Goal: Find contact information: Find contact information

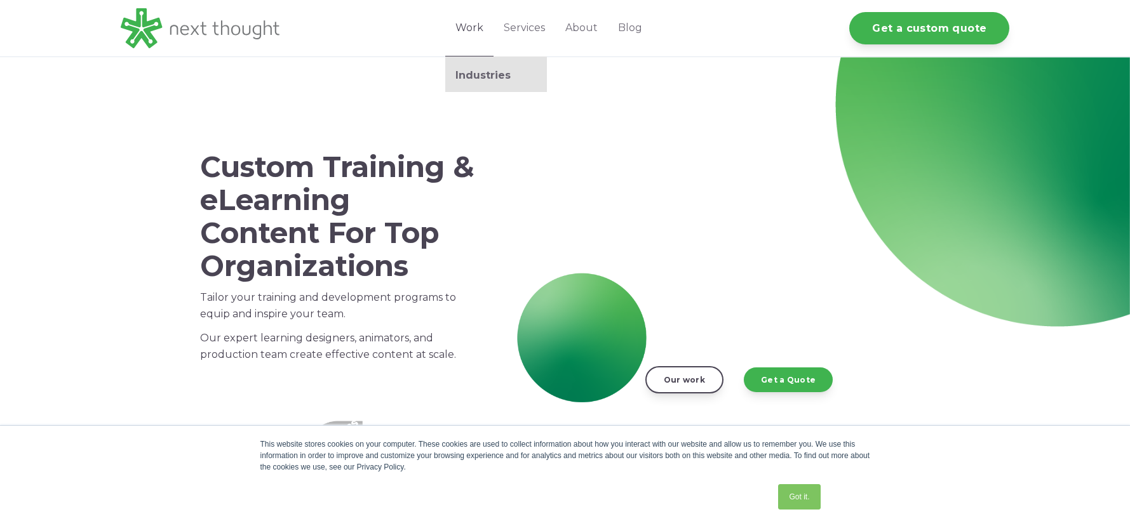
click at [483, 36] on link "Work" at bounding box center [469, 28] width 48 height 57
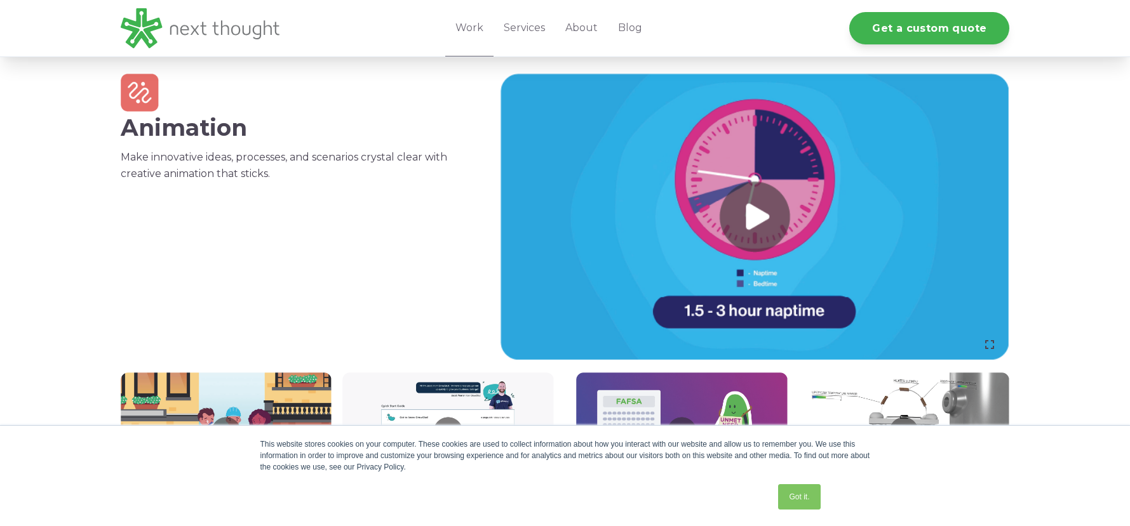
scroll to position [889, 0]
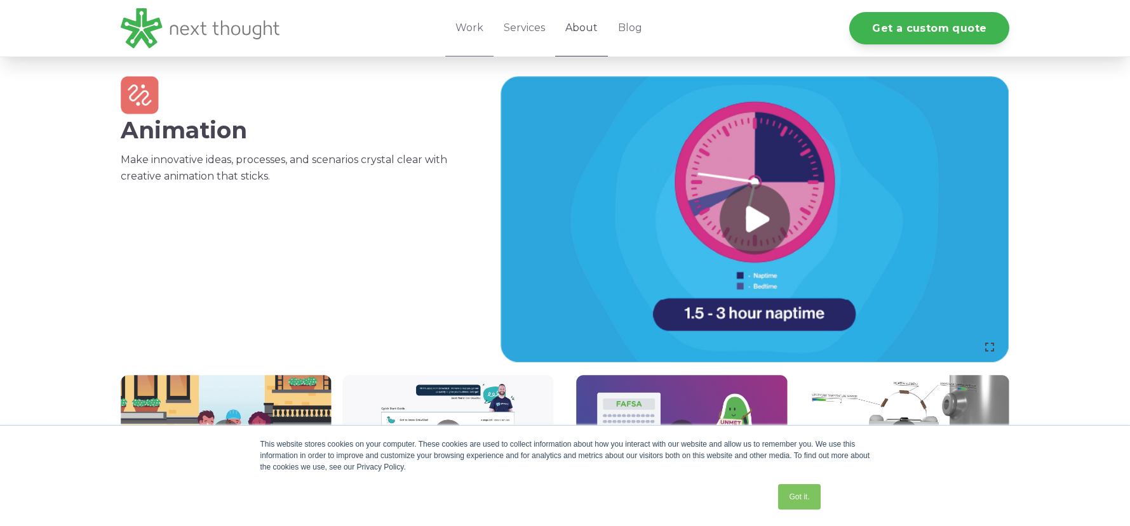
click at [579, 27] on link "About" at bounding box center [581, 28] width 53 height 57
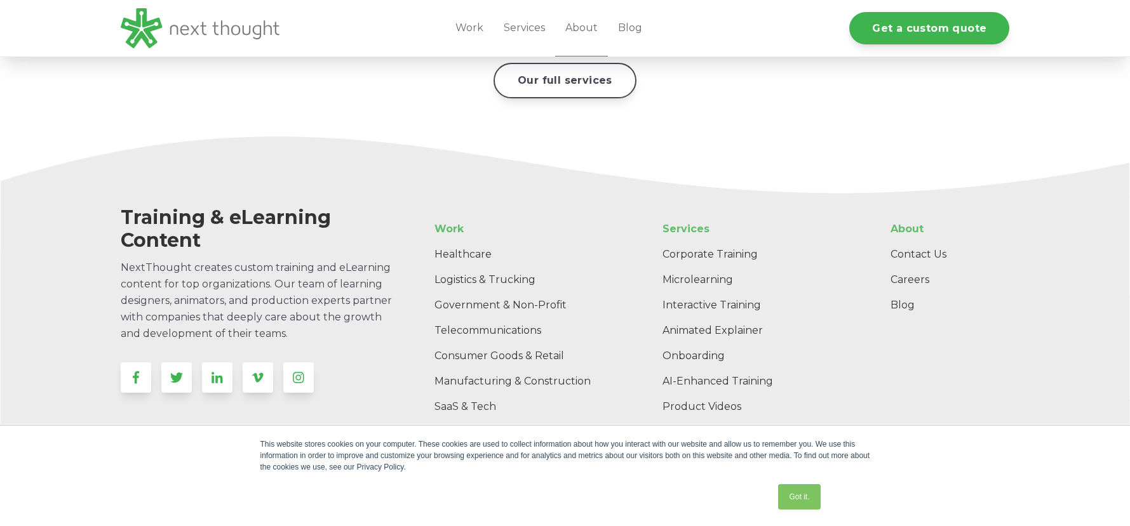
scroll to position [2104, 0]
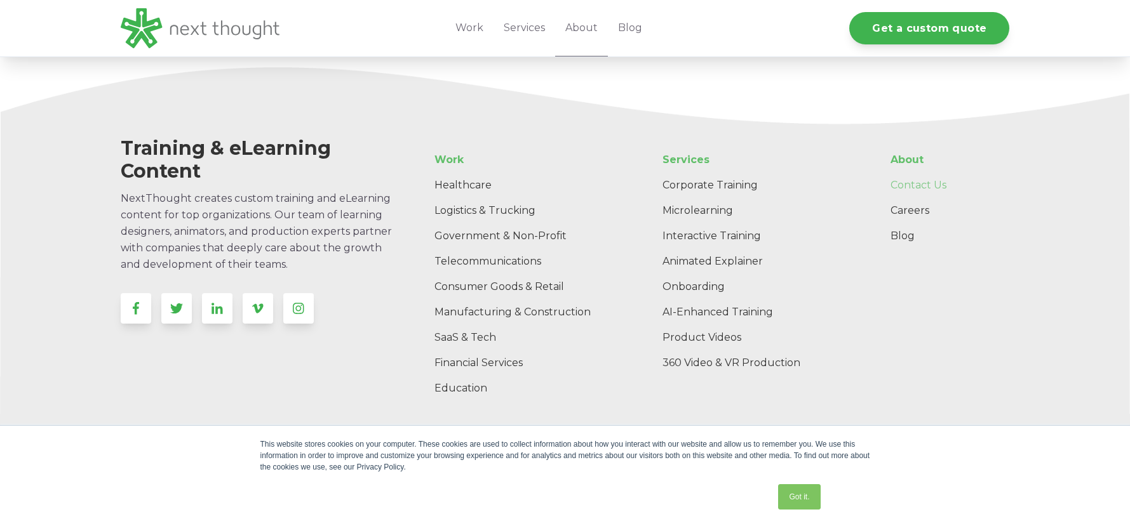
click at [932, 173] on link "Contact Us" at bounding box center [944, 185] width 129 height 25
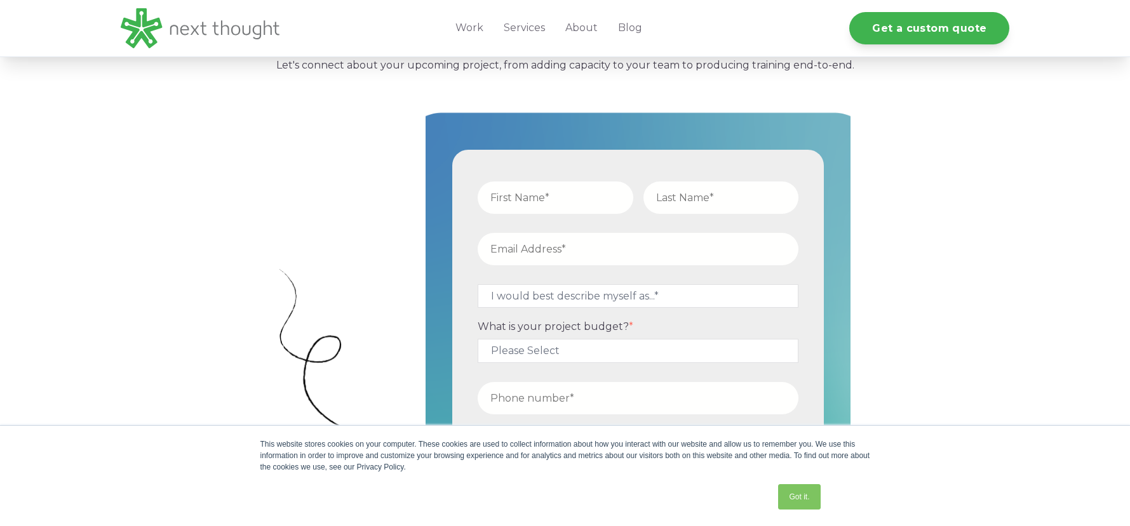
scroll to position [381, 0]
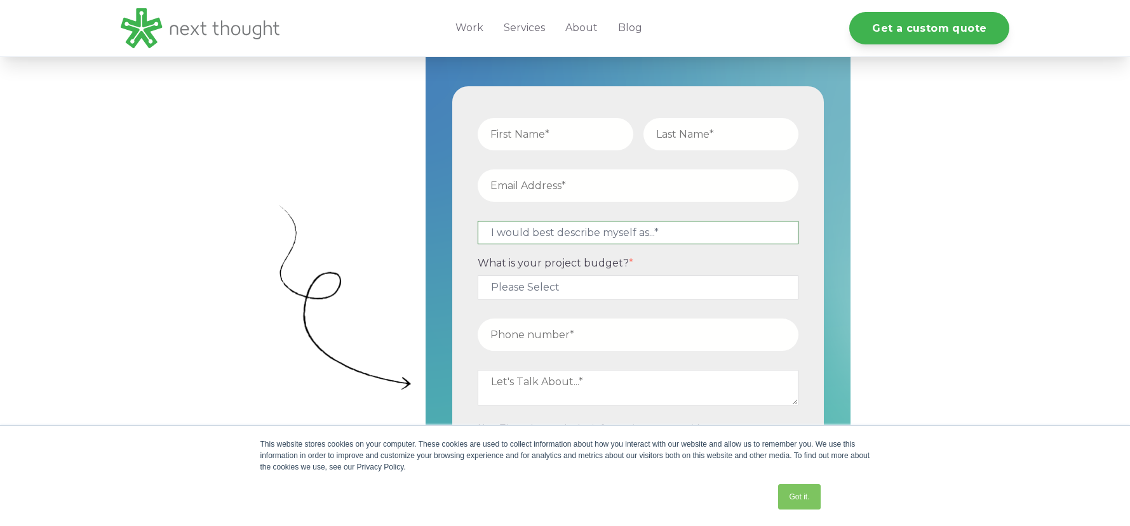
click at [539, 235] on select "I would best describe myself as...* Other I am an executive or owner of a compa…" at bounding box center [638, 232] width 321 height 23
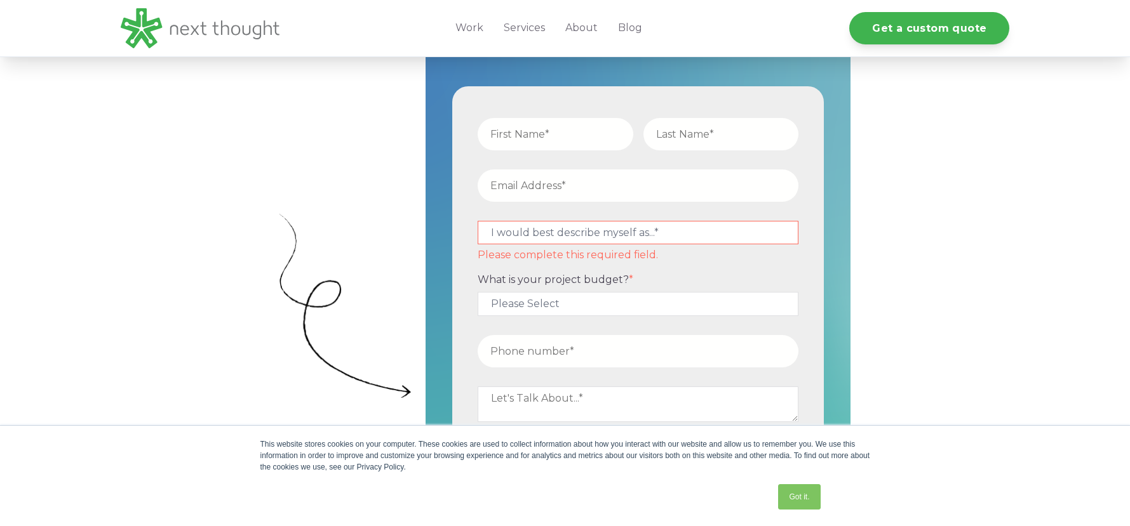
click at [937, 302] on div "I would best describe myself as...* Other I am an executive or owner of a compa…" at bounding box center [565, 340] width 1130 height 627
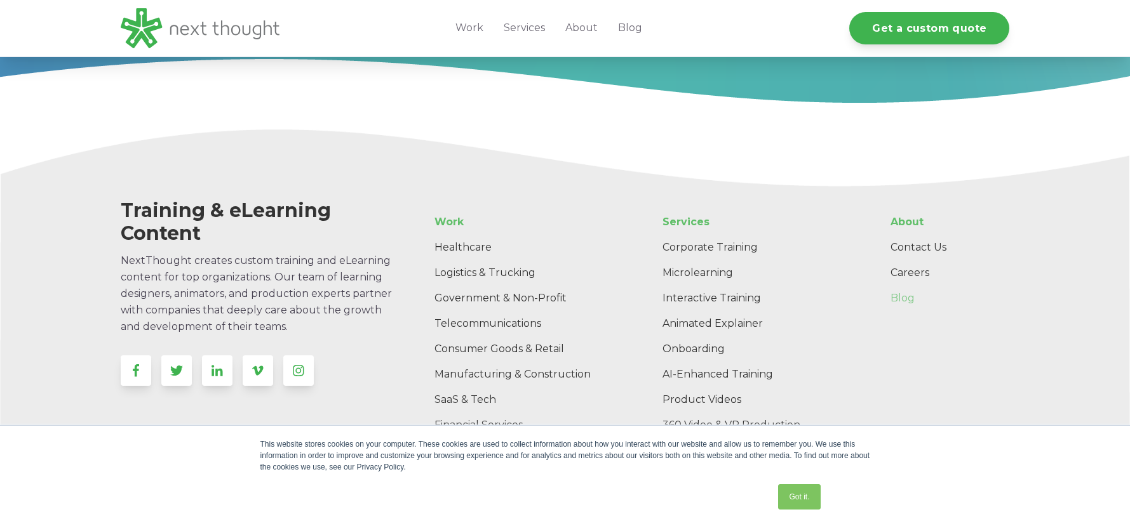
scroll to position [1464, 0]
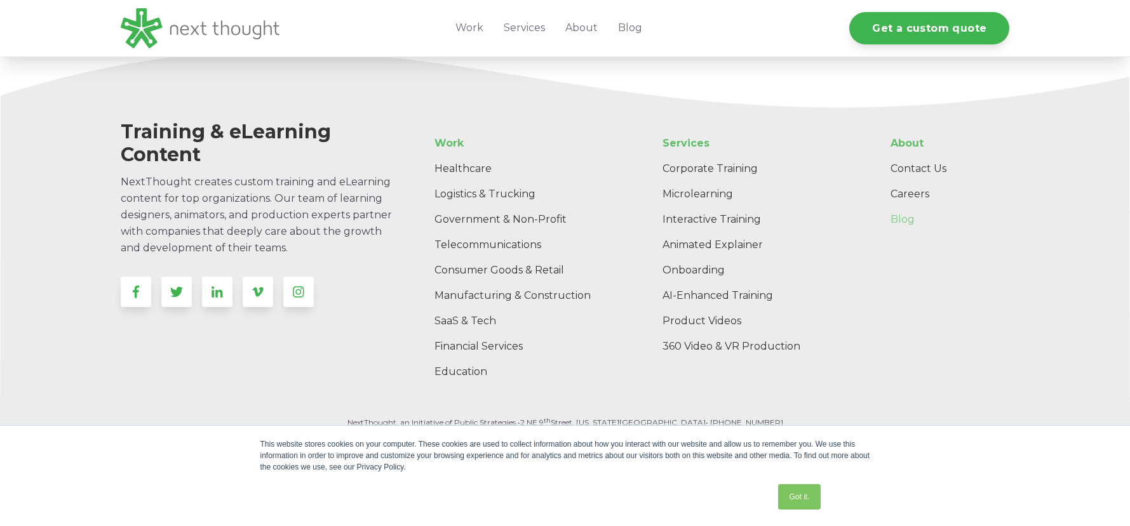
click at [907, 219] on link "Blog" at bounding box center [944, 219] width 129 height 25
click at [918, 193] on link "Careers" at bounding box center [944, 194] width 129 height 25
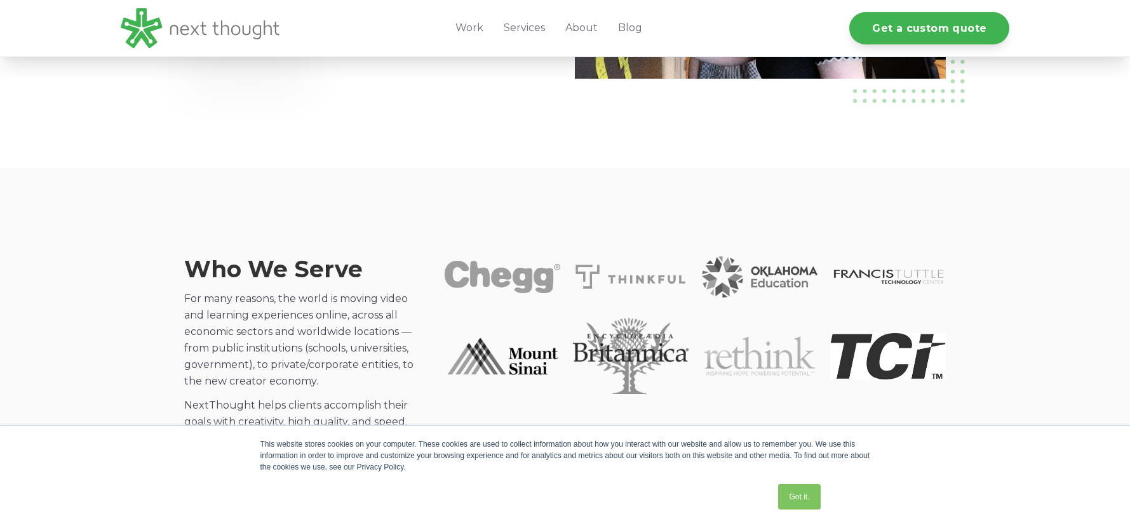
scroll to position [927, 0]
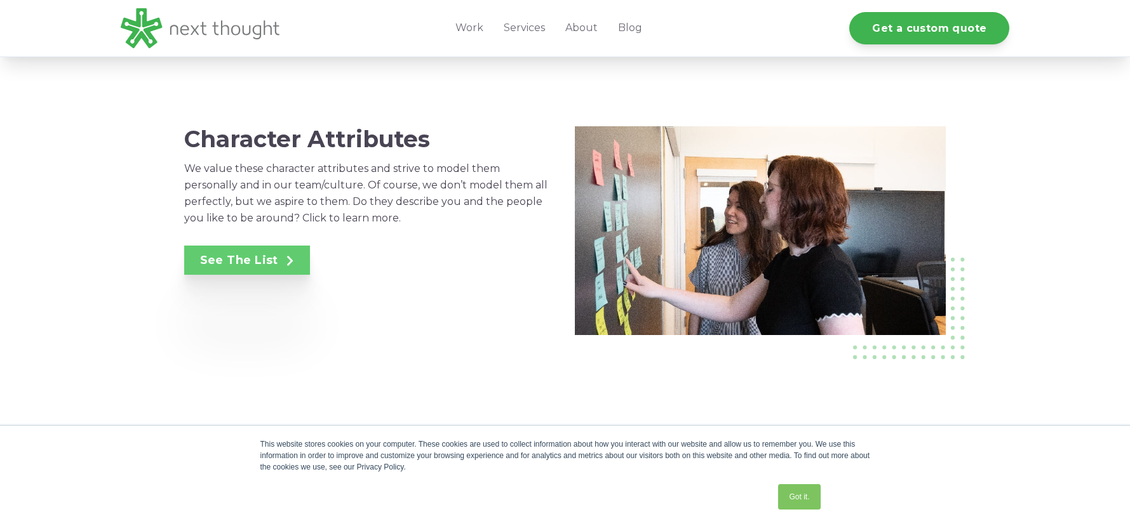
click at [278, 259] on span at bounding box center [286, 260] width 16 height 14
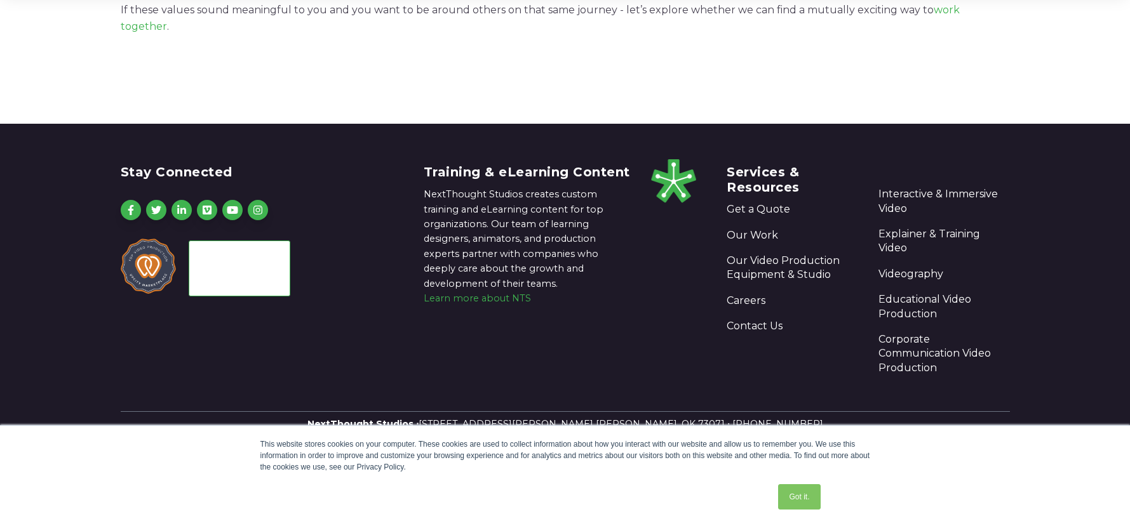
scroll to position [1316, 0]
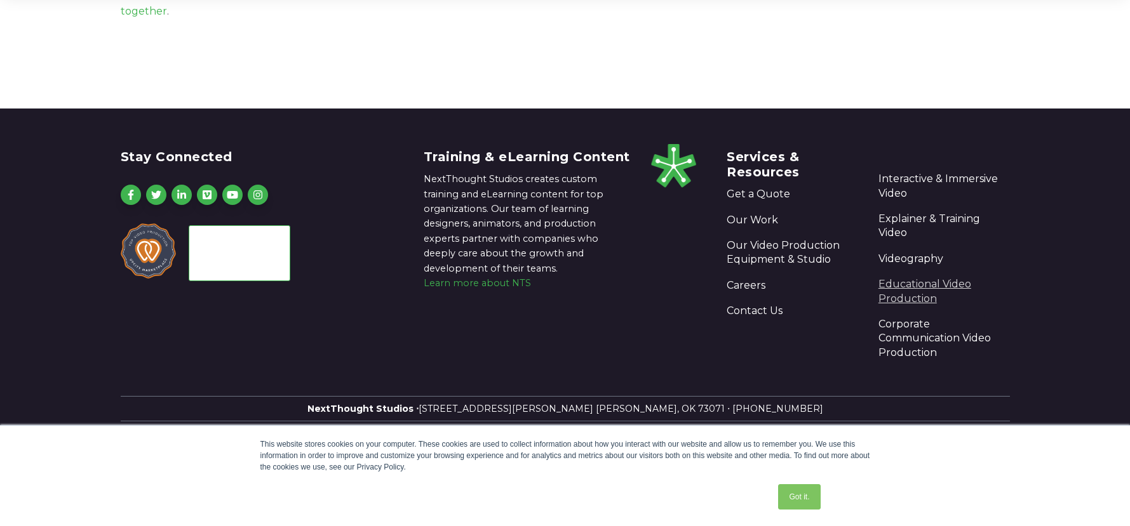
click at [965, 278] on link "Educational Video Production" at bounding box center [943, 292] width 131 height 29
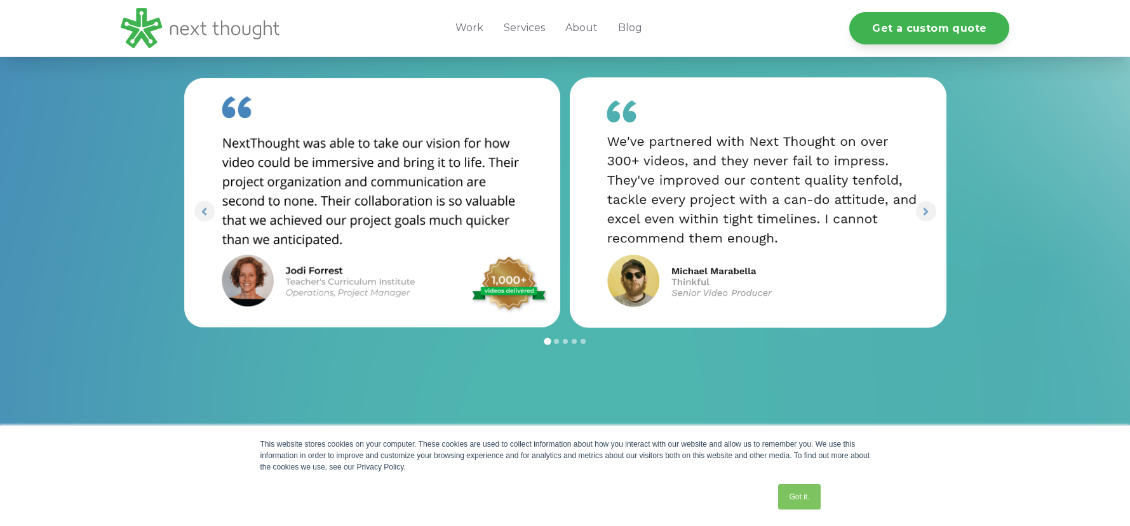
scroll to position [1270, 0]
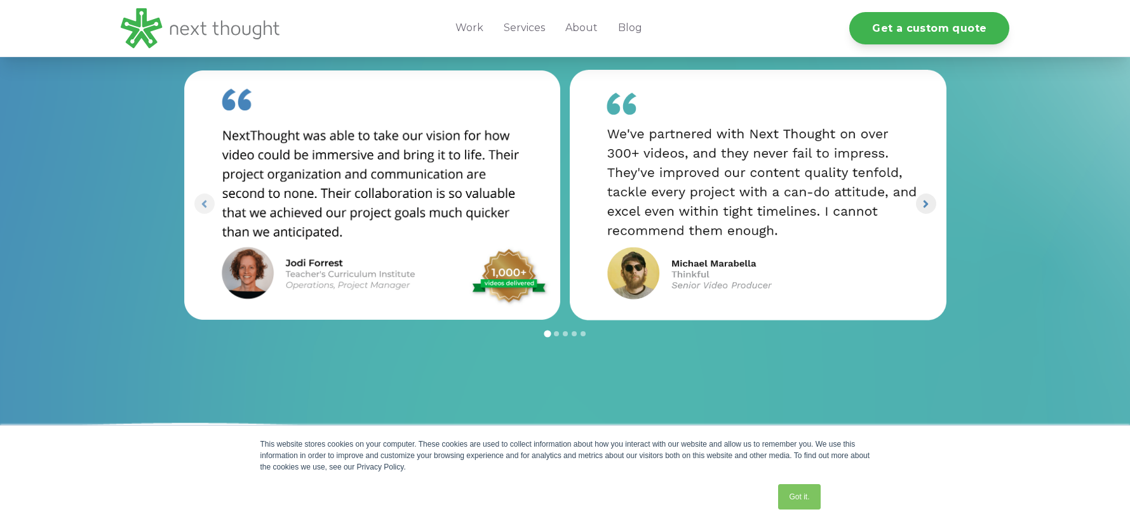
click at [929, 203] on icon "Next slide" at bounding box center [926, 204] width 12 height 12
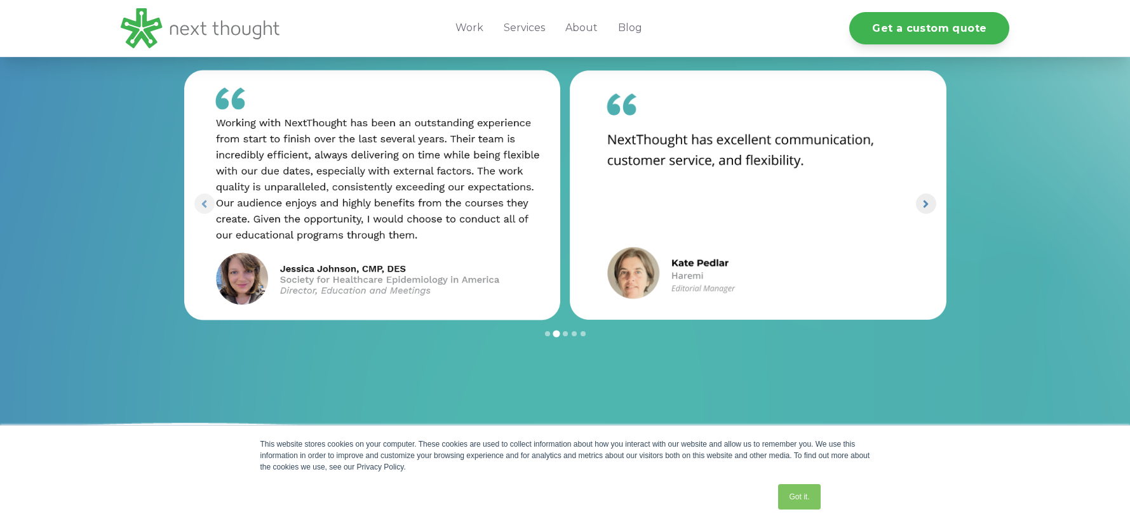
click at [929, 203] on icon "Next slide" at bounding box center [926, 204] width 12 height 12
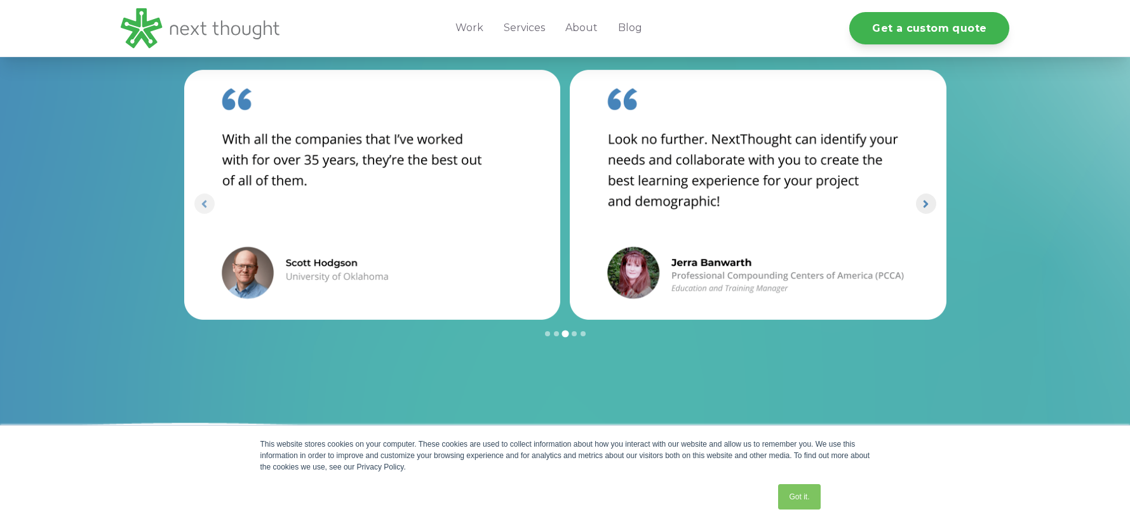
click at [929, 203] on icon "Next slide" at bounding box center [926, 204] width 12 height 12
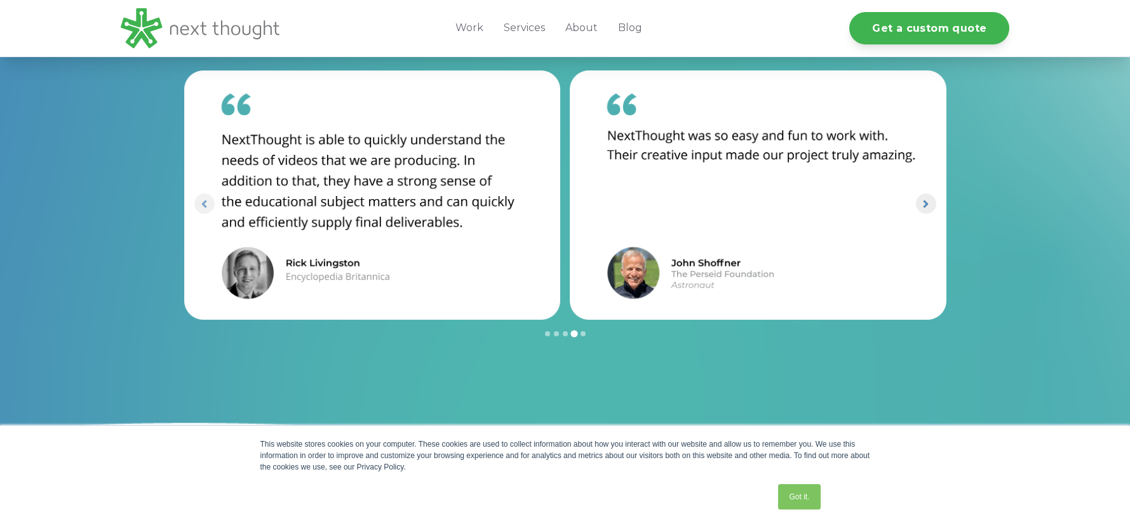
click at [929, 203] on icon "Next slide" at bounding box center [926, 204] width 12 height 12
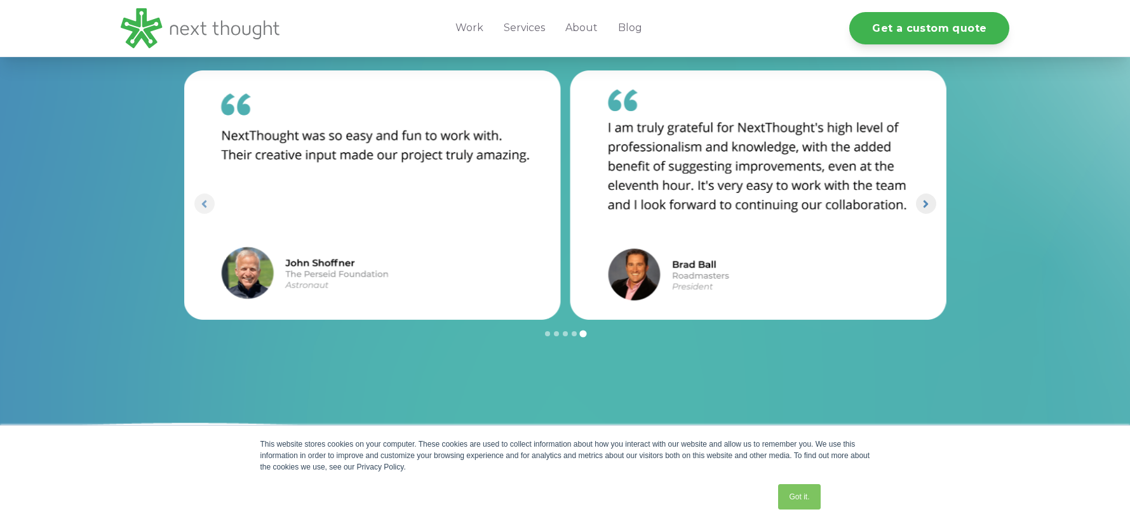
click at [929, 203] on icon "Go to first slide" at bounding box center [926, 204] width 12 height 12
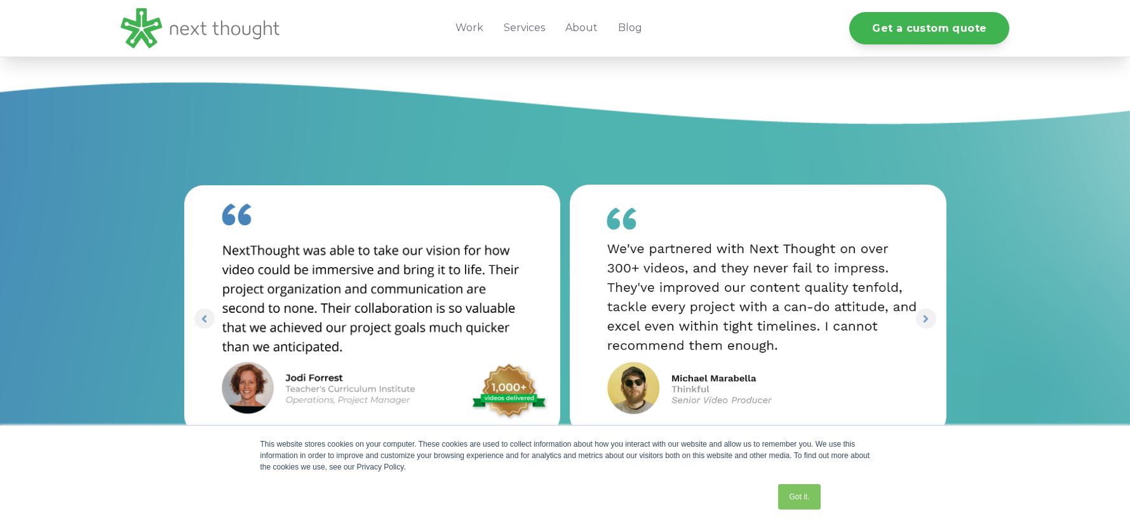
scroll to position [1016, 0]
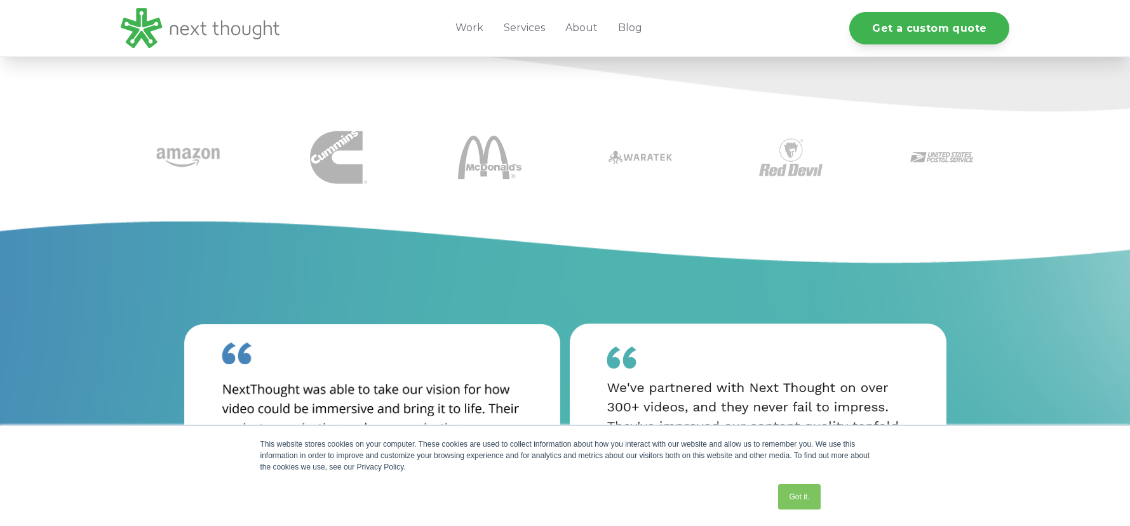
click at [489, 175] on img at bounding box center [490, 158] width 64 height 64
click at [478, 21] on link "Work" at bounding box center [469, 28] width 48 height 57
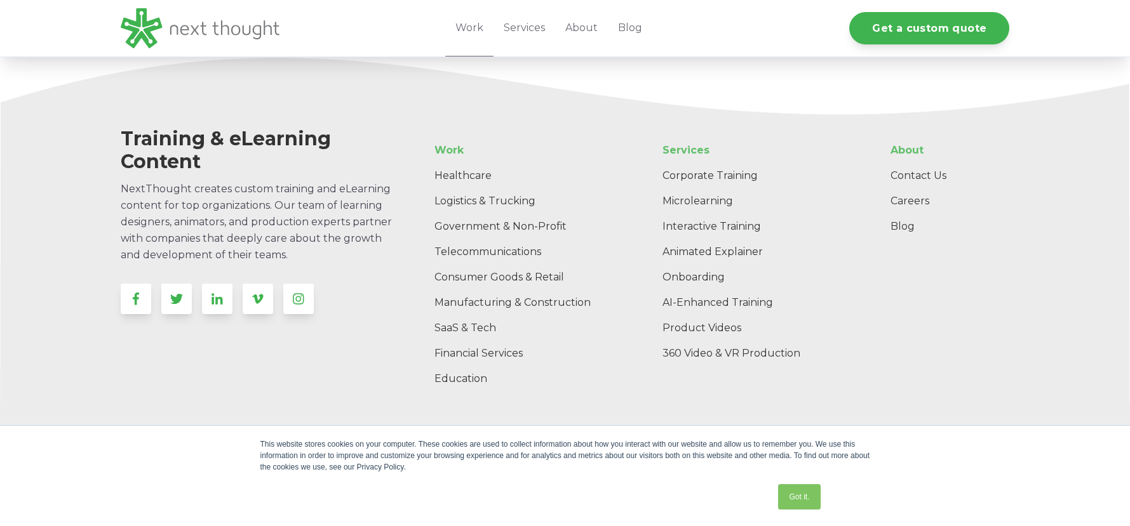
scroll to position [4198, 0]
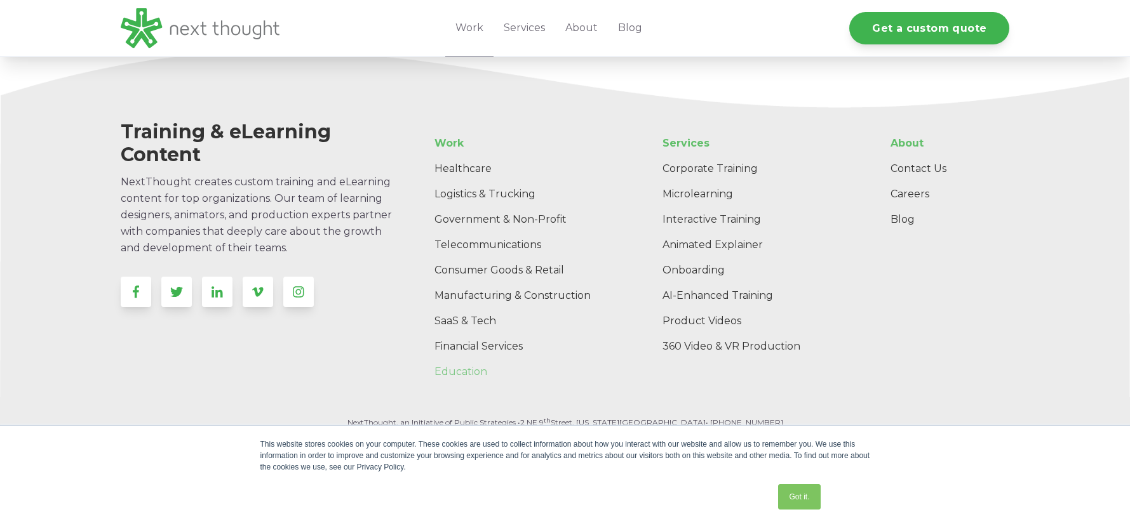
click at [479, 371] on link "Education" at bounding box center [519, 371] width 191 height 25
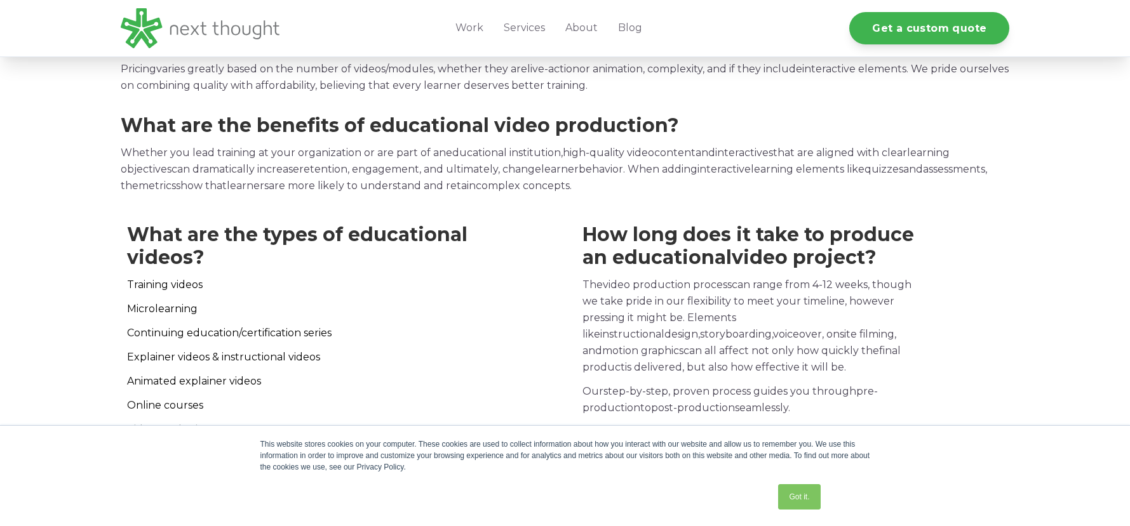
scroll to position [8342, 0]
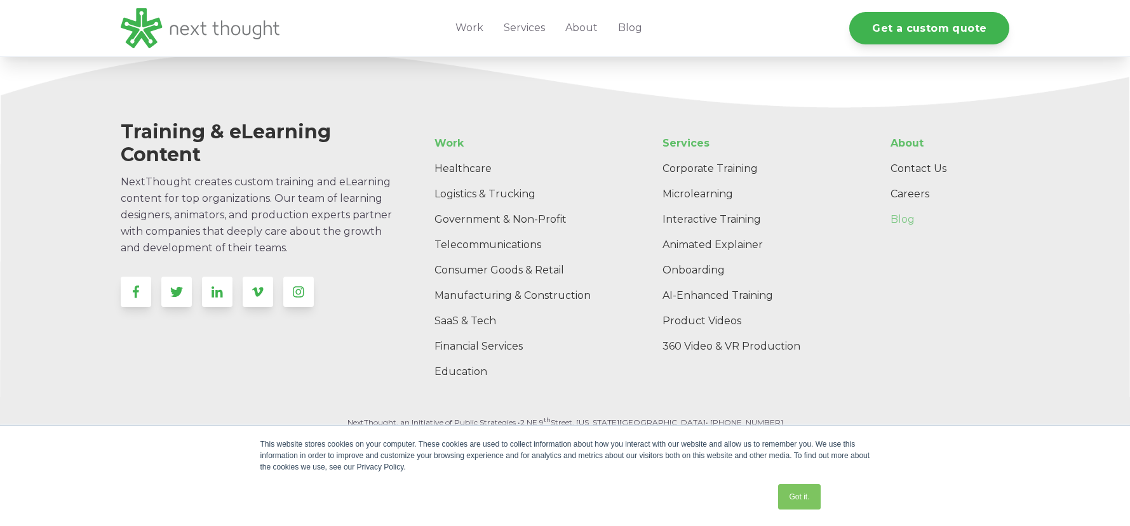
click at [898, 214] on link "Blog" at bounding box center [944, 219] width 129 height 25
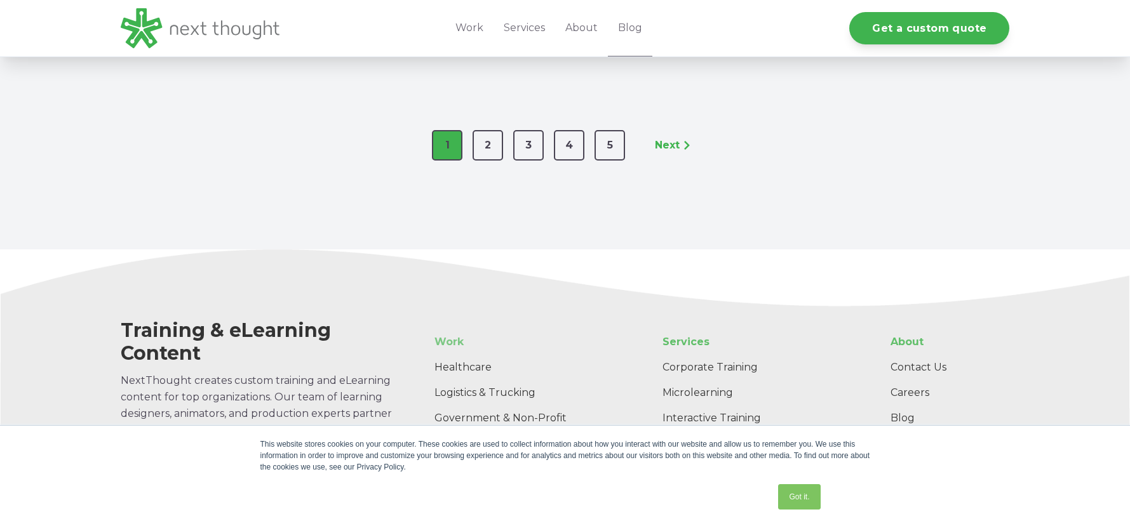
scroll to position [2280, 0]
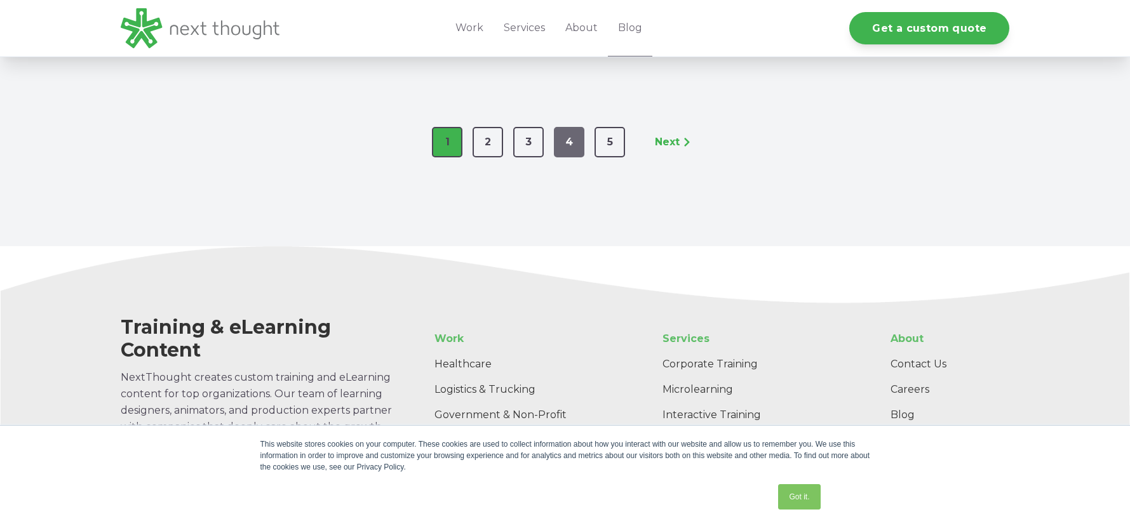
click at [577, 130] on link "4" at bounding box center [569, 142] width 30 height 30
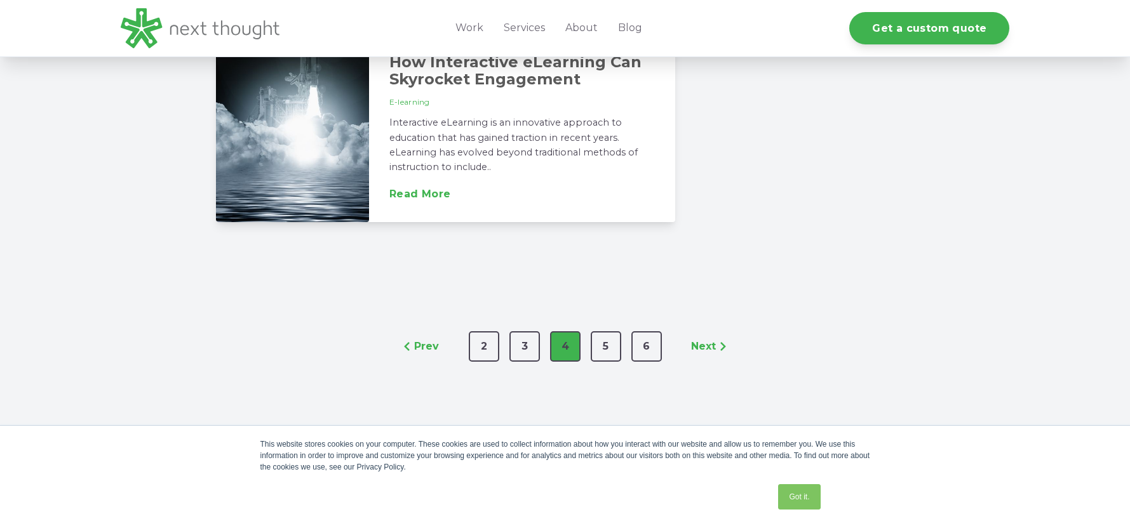
scroll to position [2286, 0]
click at [423, 187] on link "Read More" at bounding box center [420, 192] width 62 height 10
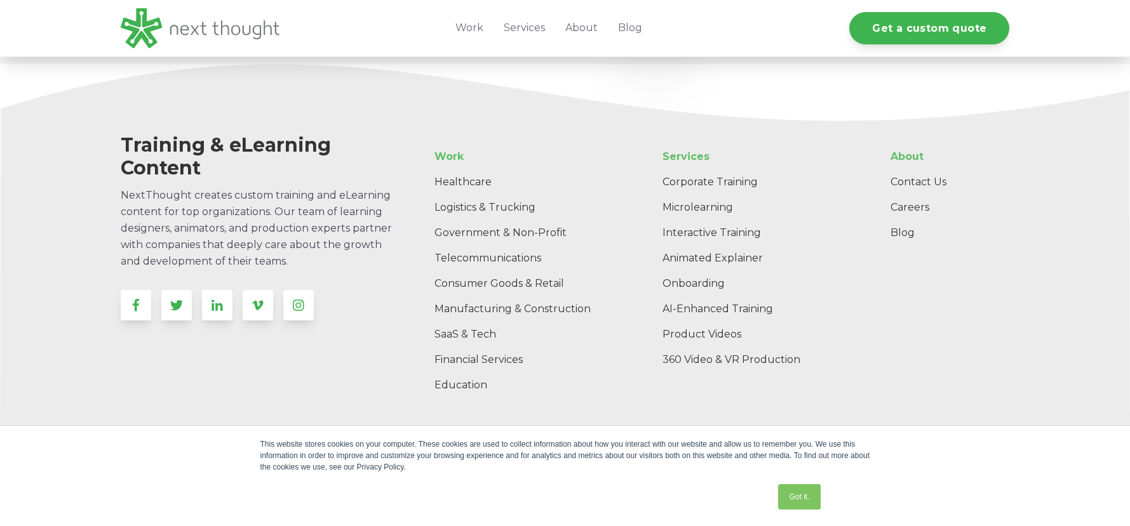
scroll to position [4005, 0]
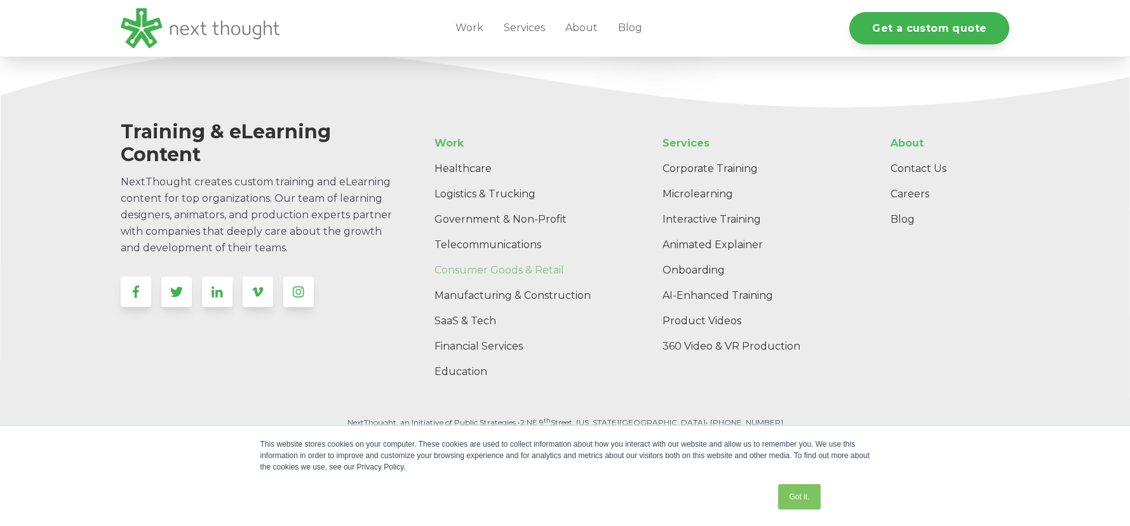
click at [490, 265] on link "Consumer Goods & Retail" at bounding box center [519, 270] width 191 height 25
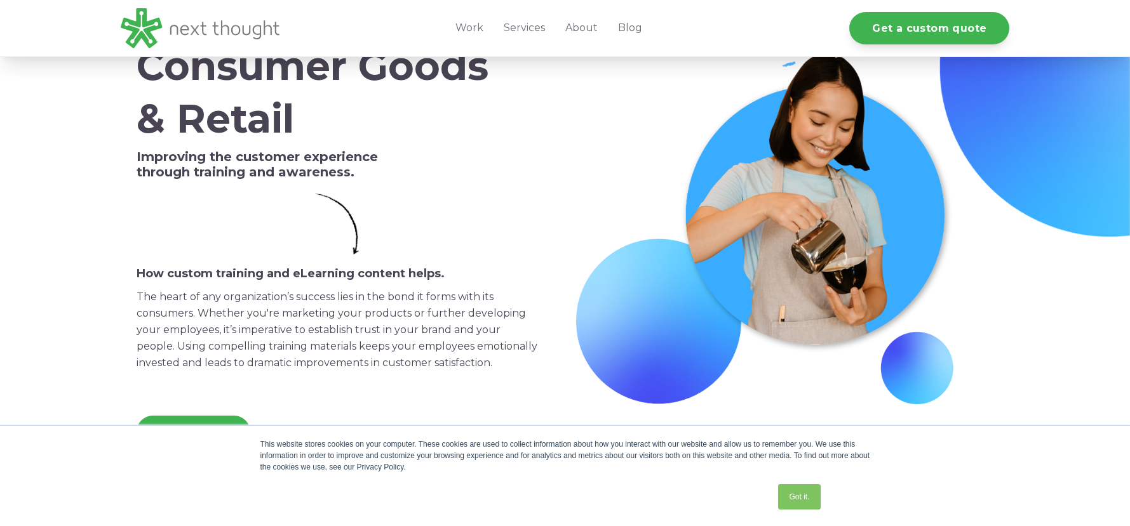
scroll to position [77, 0]
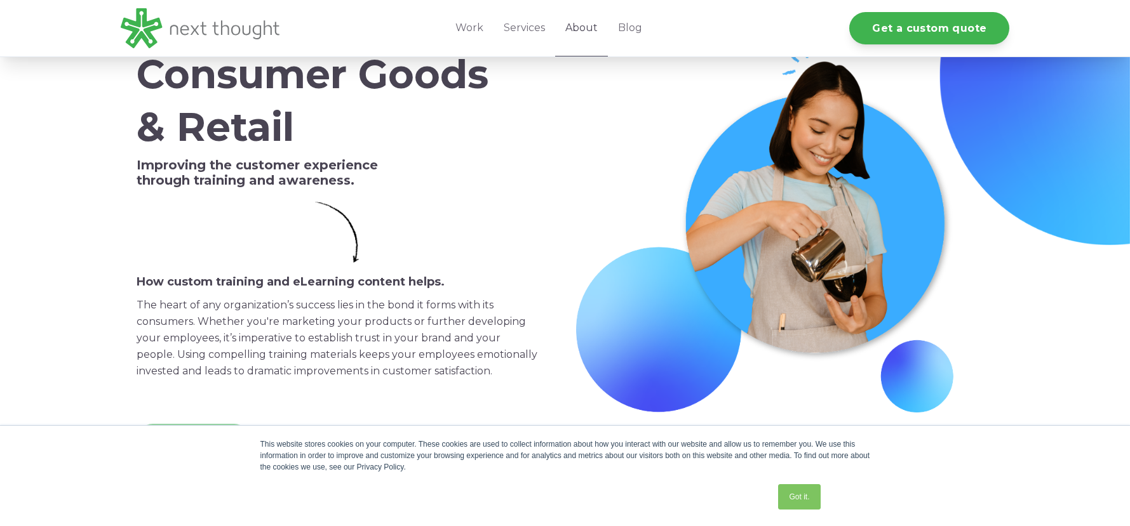
click at [589, 24] on link "About" at bounding box center [581, 28] width 53 height 57
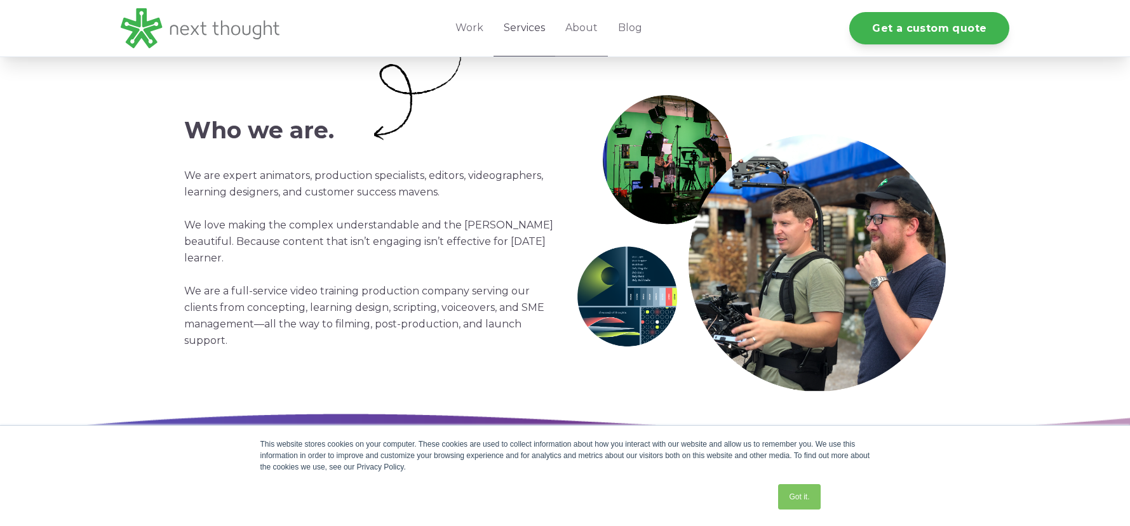
click at [539, 27] on link "Services" at bounding box center [524, 28] width 62 height 57
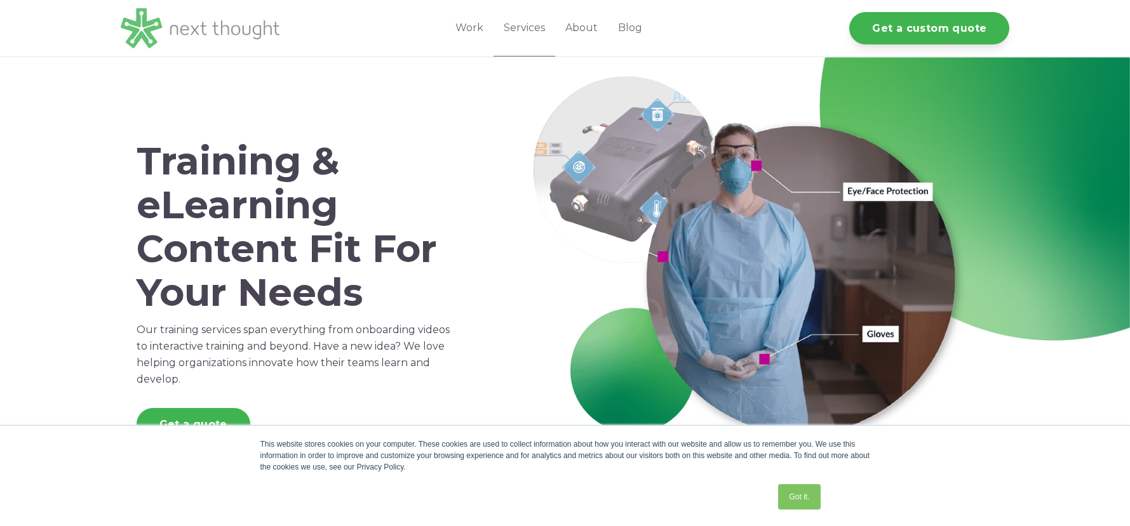
click at [191, 22] on img at bounding box center [200, 28] width 159 height 40
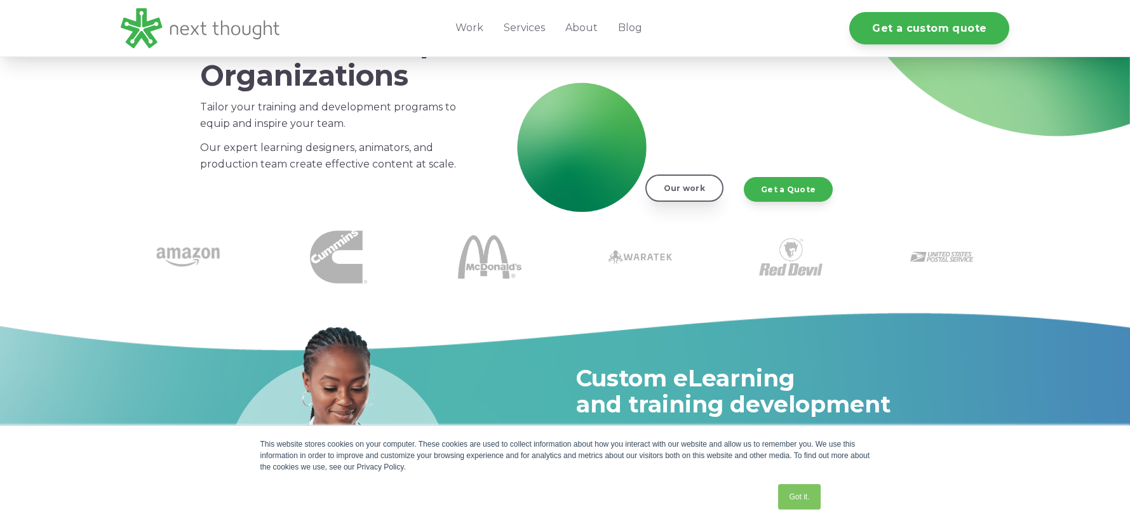
click at [680, 189] on link "Our work" at bounding box center [684, 188] width 78 height 27
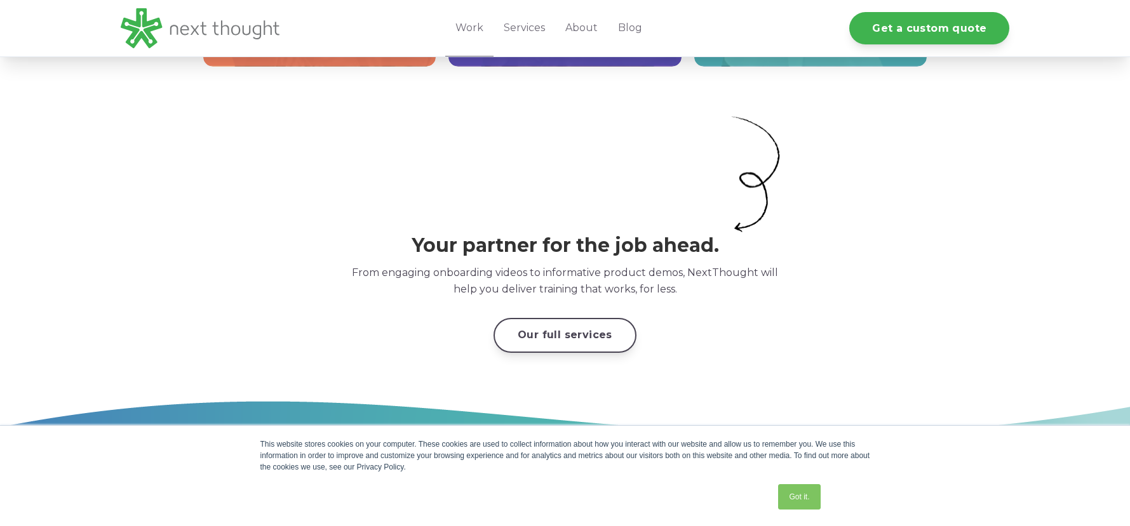
scroll to position [2858, 0]
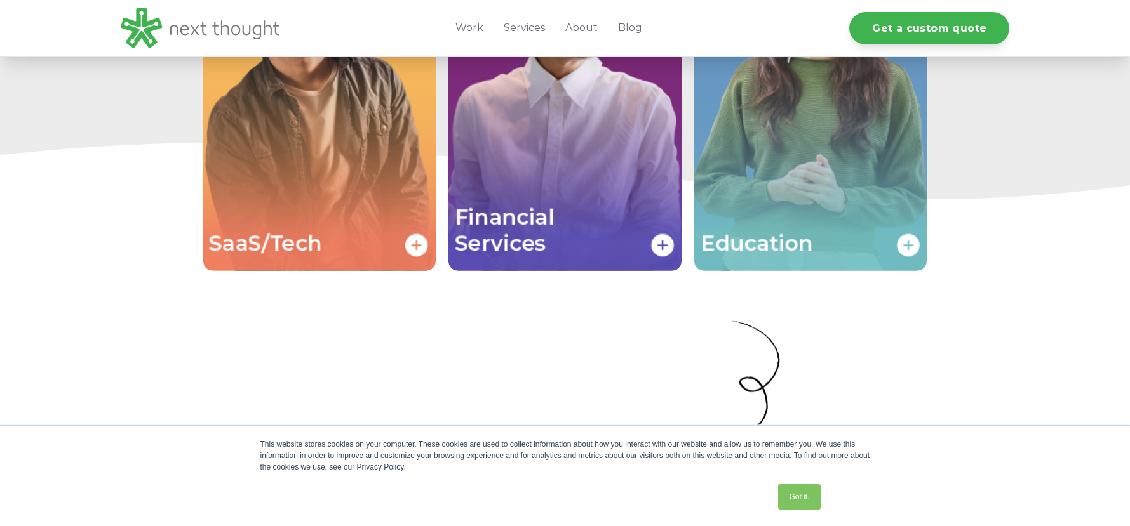
click at [911, 242] on img "Image grid with {{ image_count }} images." at bounding box center [810, 96] width 233 height 349
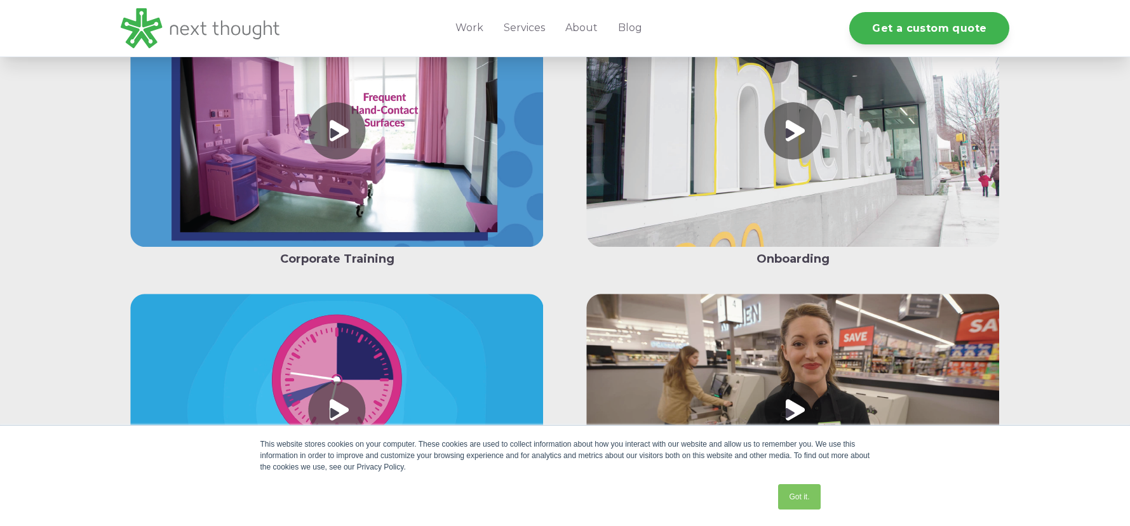
scroll to position [2286, 0]
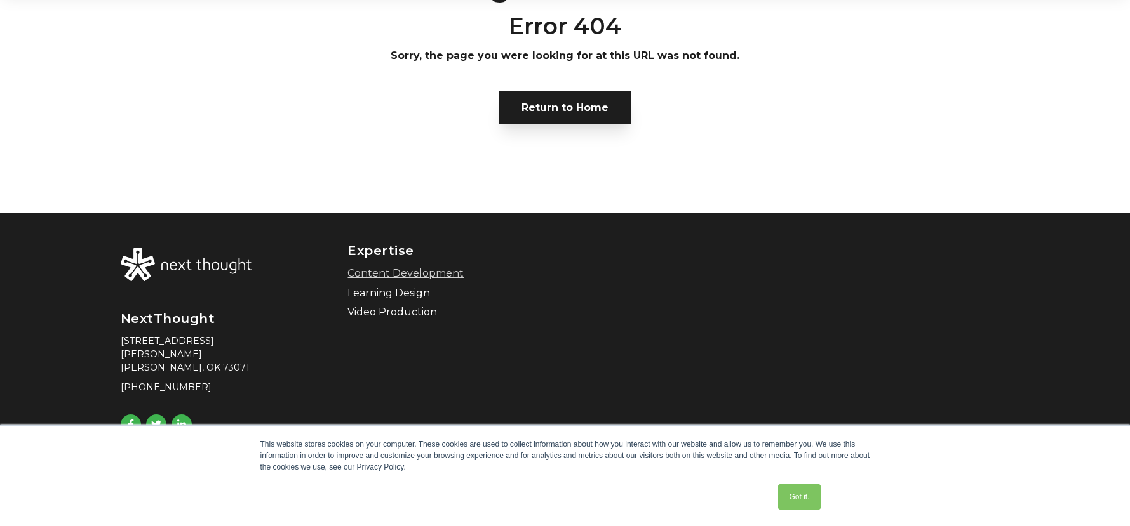
click at [429, 270] on link "Content Development" at bounding box center [450, 274] width 207 height 14
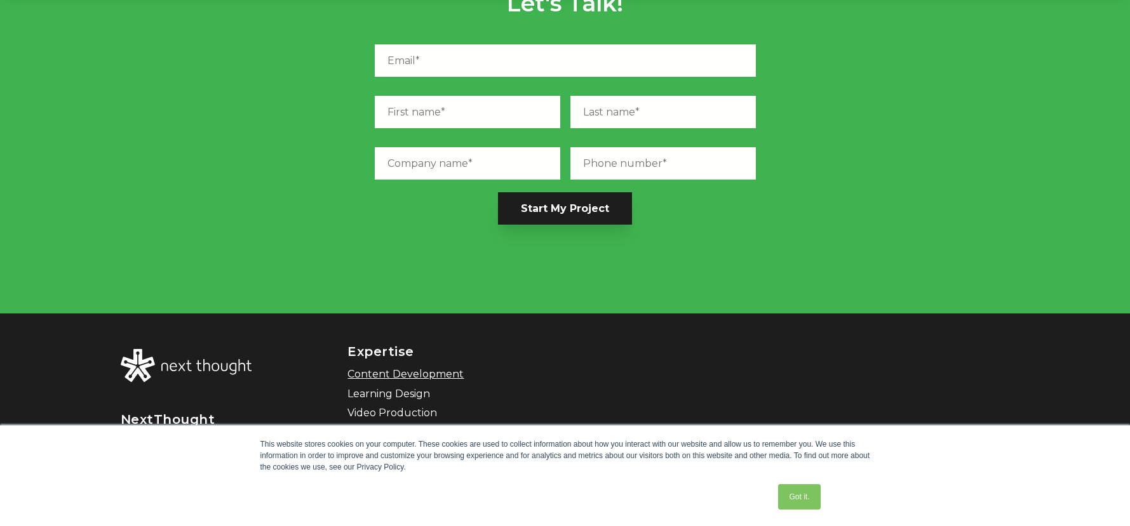
scroll to position [2106, 0]
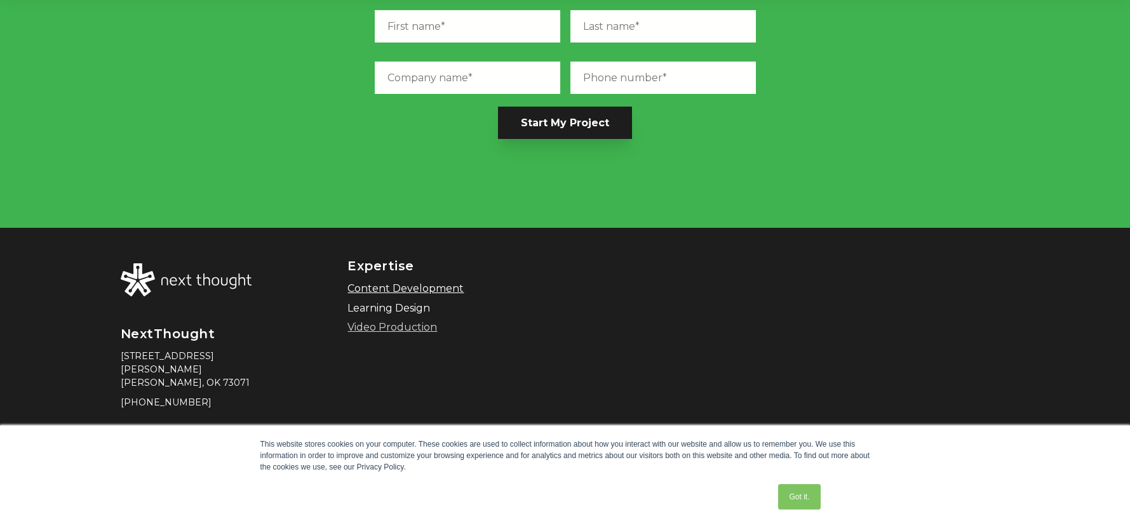
click at [374, 321] on link "Video Production" at bounding box center [450, 328] width 207 height 14
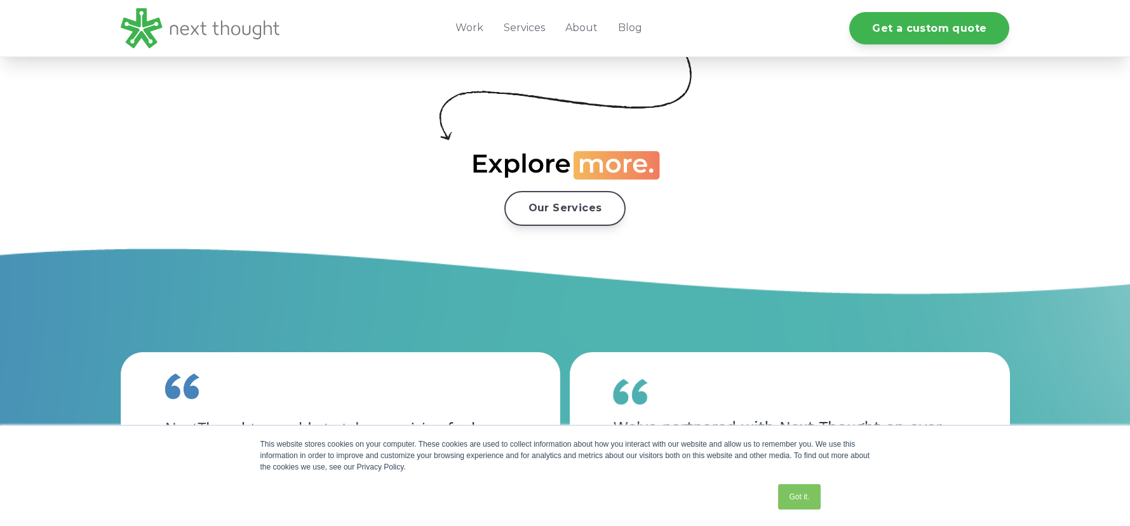
scroll to position [2477, 0]
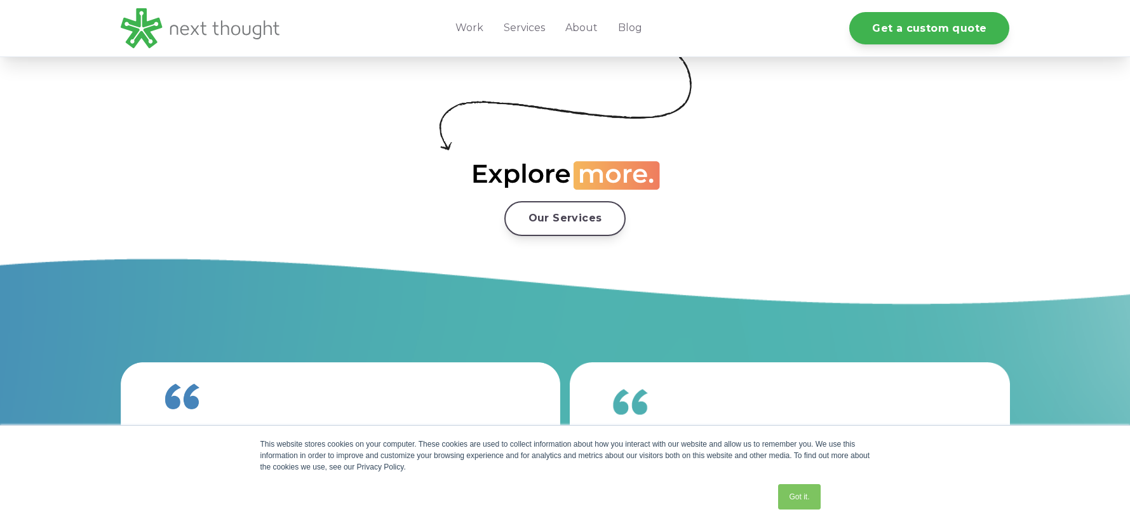
click at [569, 191] on div "Our Services" at bounding box center [565, 218] width 142 height 55
click at [570, 204] on link "Our Services" at bounding box center [565, 217] width 122 height 35
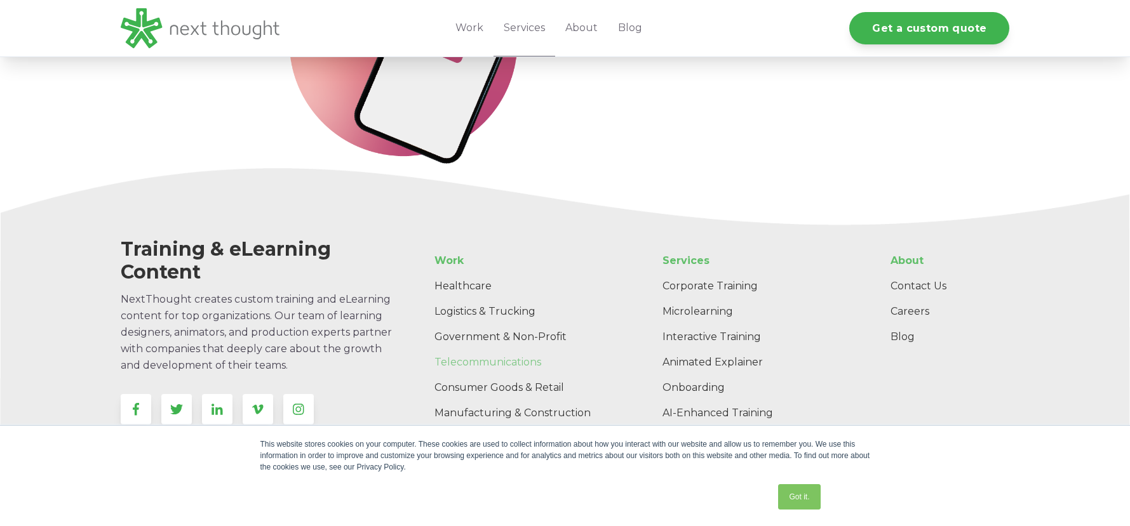
scroll to position [2571, 0]
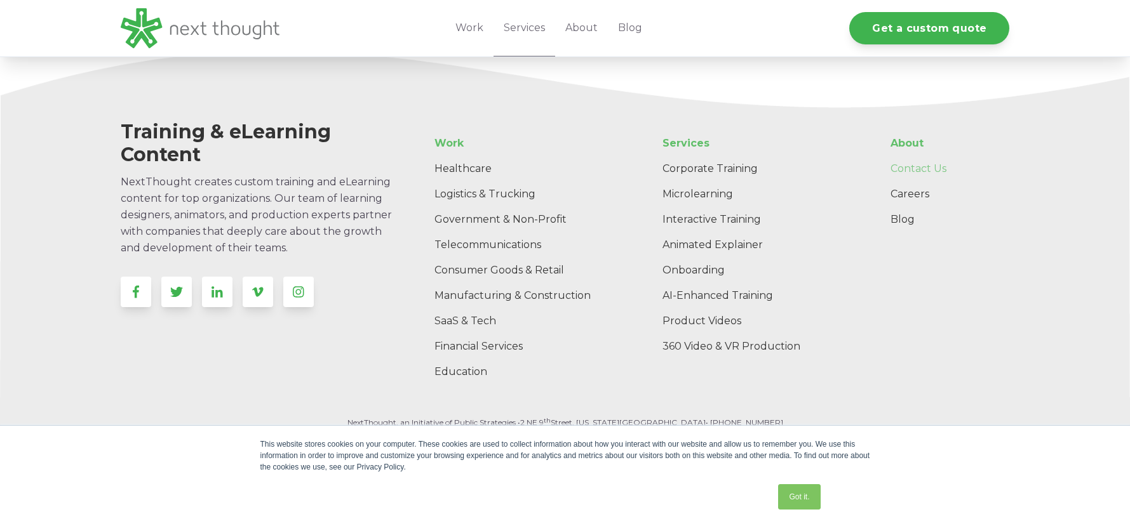
click at [913, 166] on link "Contact Us" at bounding box center [944, 168] width 129 height 25
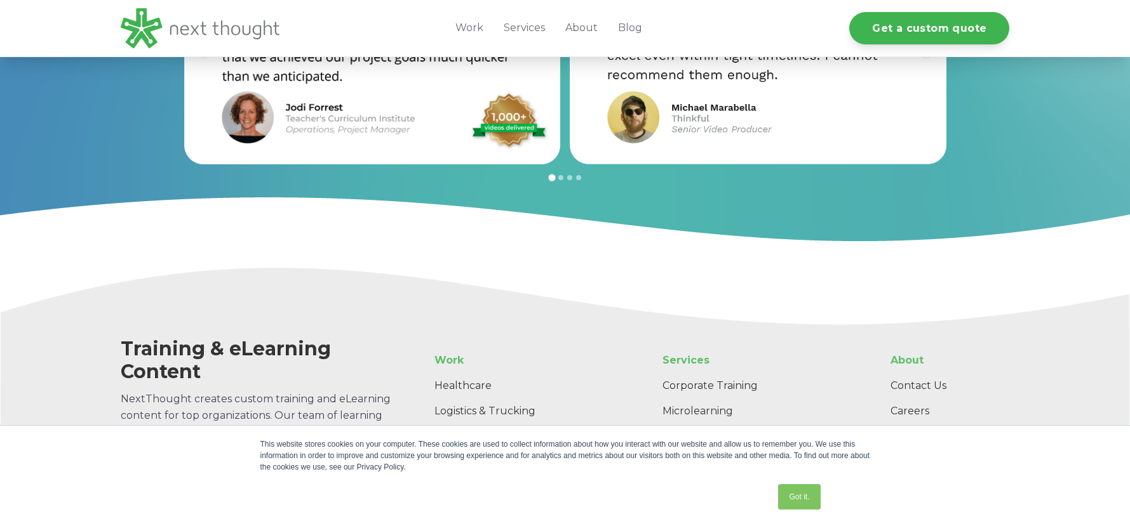
scroll to position [1447, 0]
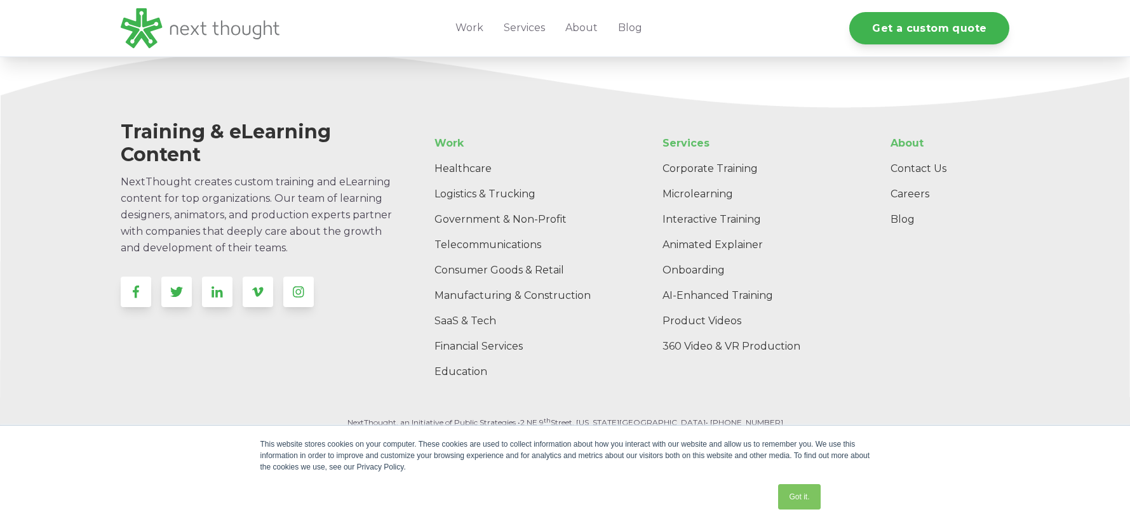
click at [1102, 197] on div "Training & eLearning Content NextThought creates custom training and eLearning …" at bounding box center [565, 224] width 1130 height 347
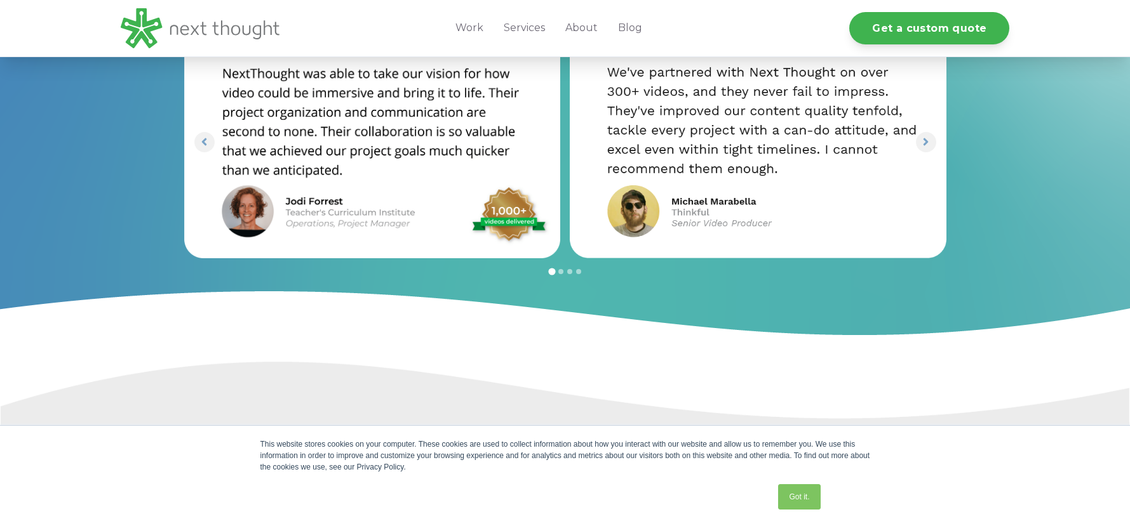
scroll to position [1130, 0]
